Goal: Transaction & Acquisition: Obtain resource

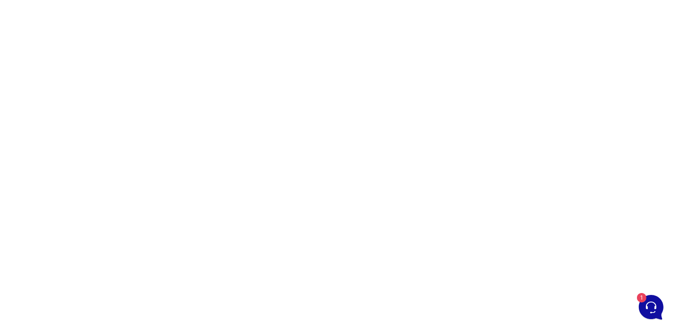
scroll to position [65, 0]
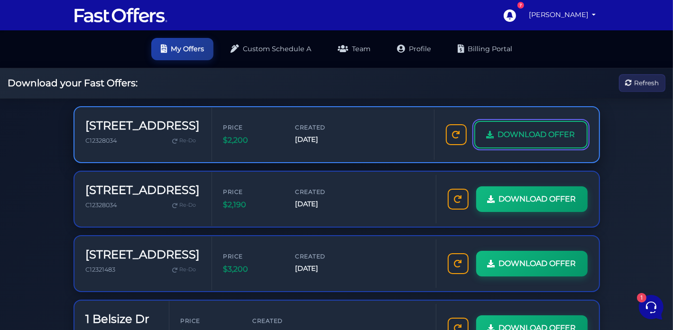
click at [513, 131] on span "DOWNLOAD OFFER" at bounding box center [536, 135] width 77 height 12
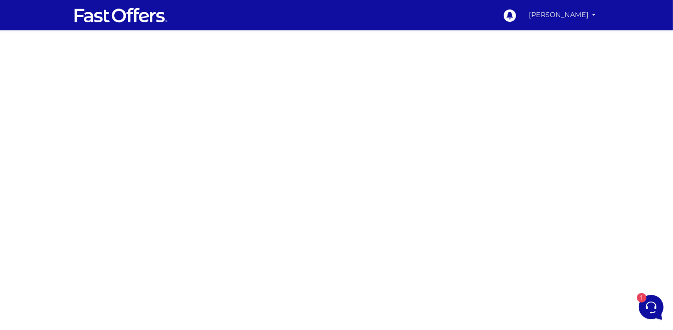
click at [550, 13] on link "[PERSON_NAME]" at bounding box center [562, 15] width 75 height 19
click at [547, 37] on link "My Offers" at bounding box center [561, 36] width 75 height 15
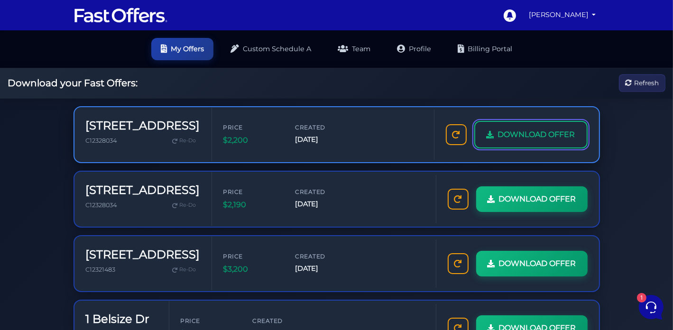
click at [495, 135] on link "DOWNLOAD OFFER" at bounding box center [530, 135] width 113 height 28
